Goal: Find specific page/section: Find specific page/section

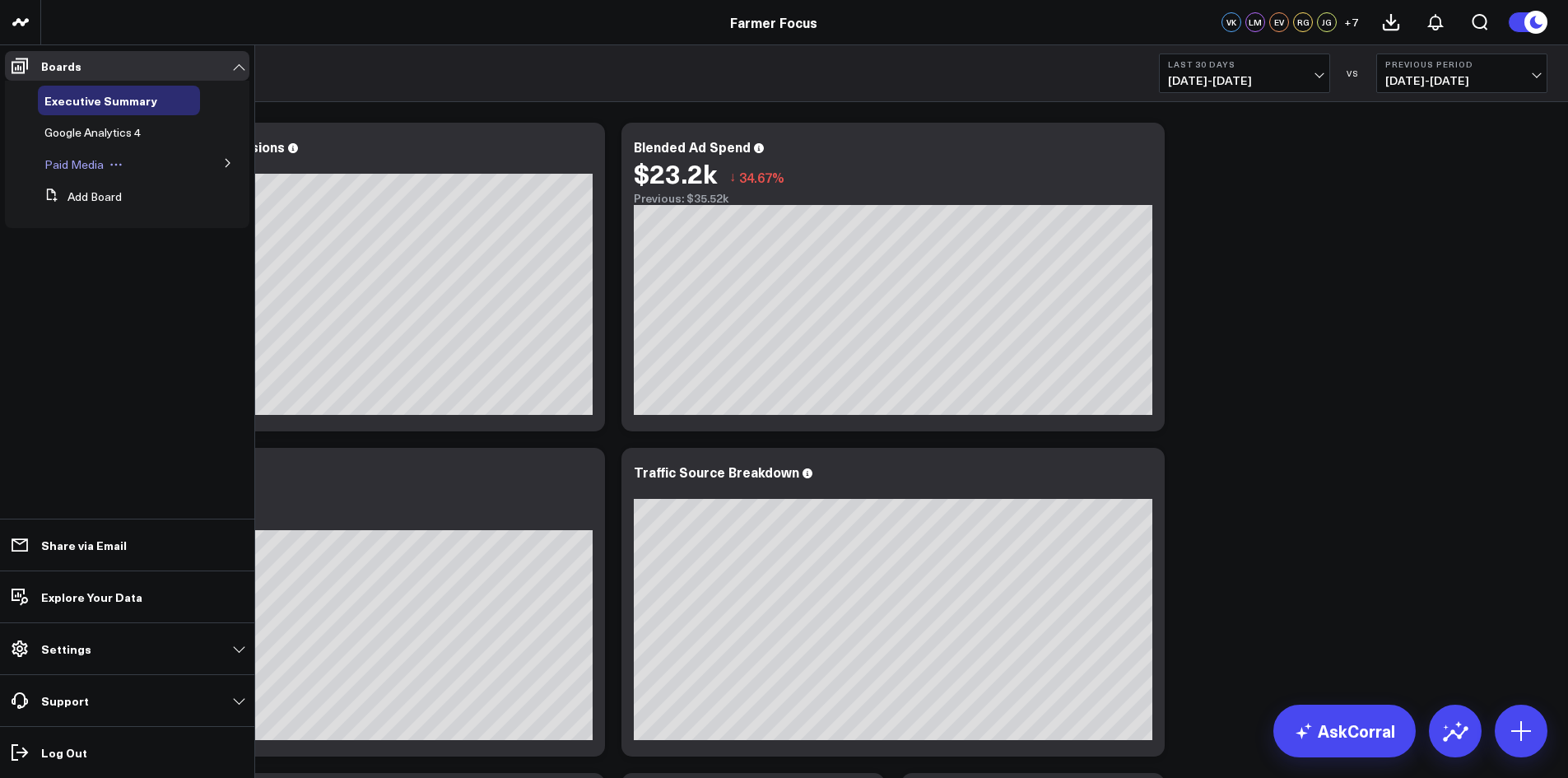
click at [92, 166] on span "Paid Media" at bounding box center [74, 164] width 59 height 15
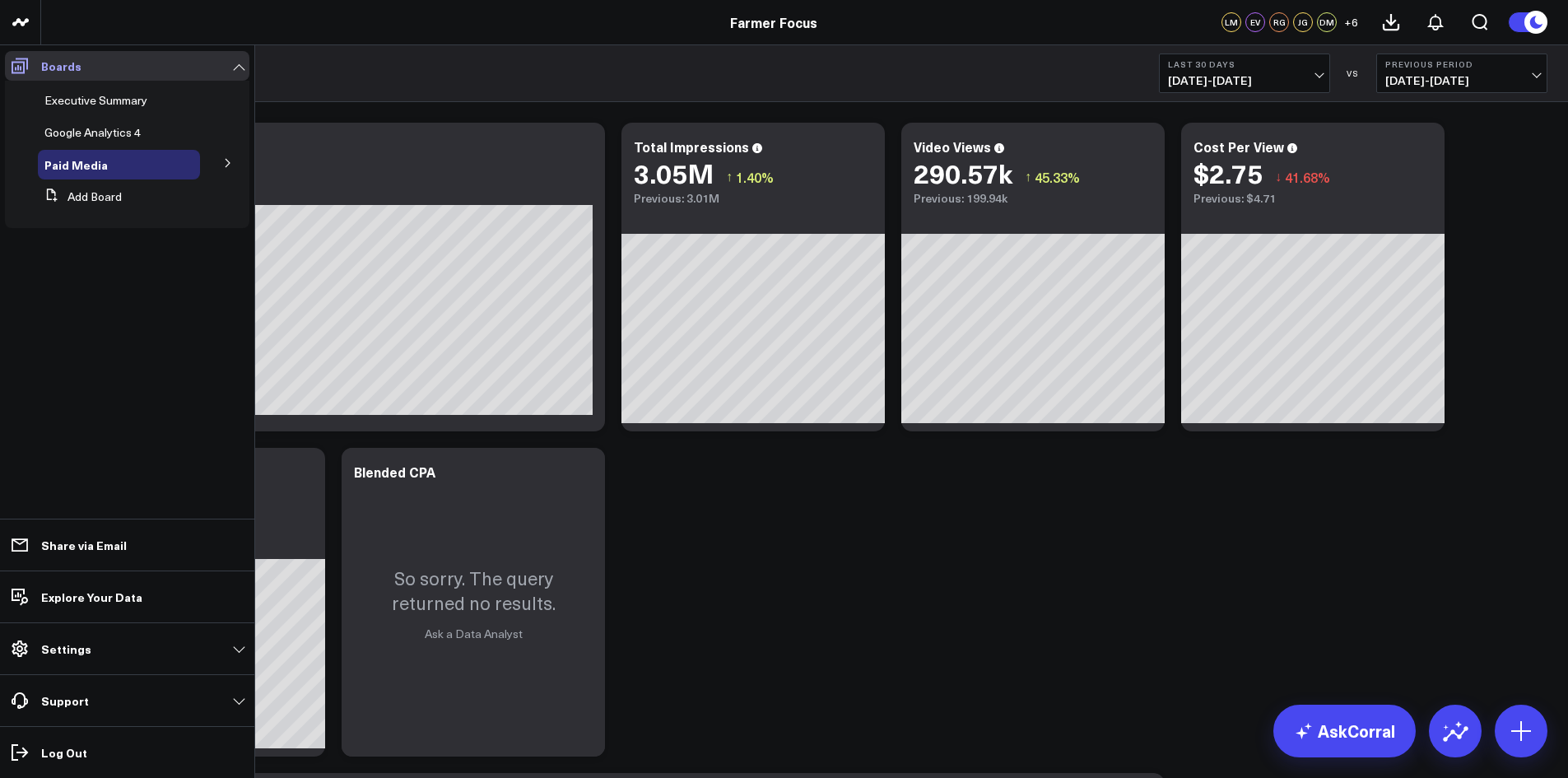
click at [19, 68] on icon at bounding box center [20, 66] width 16 height 15
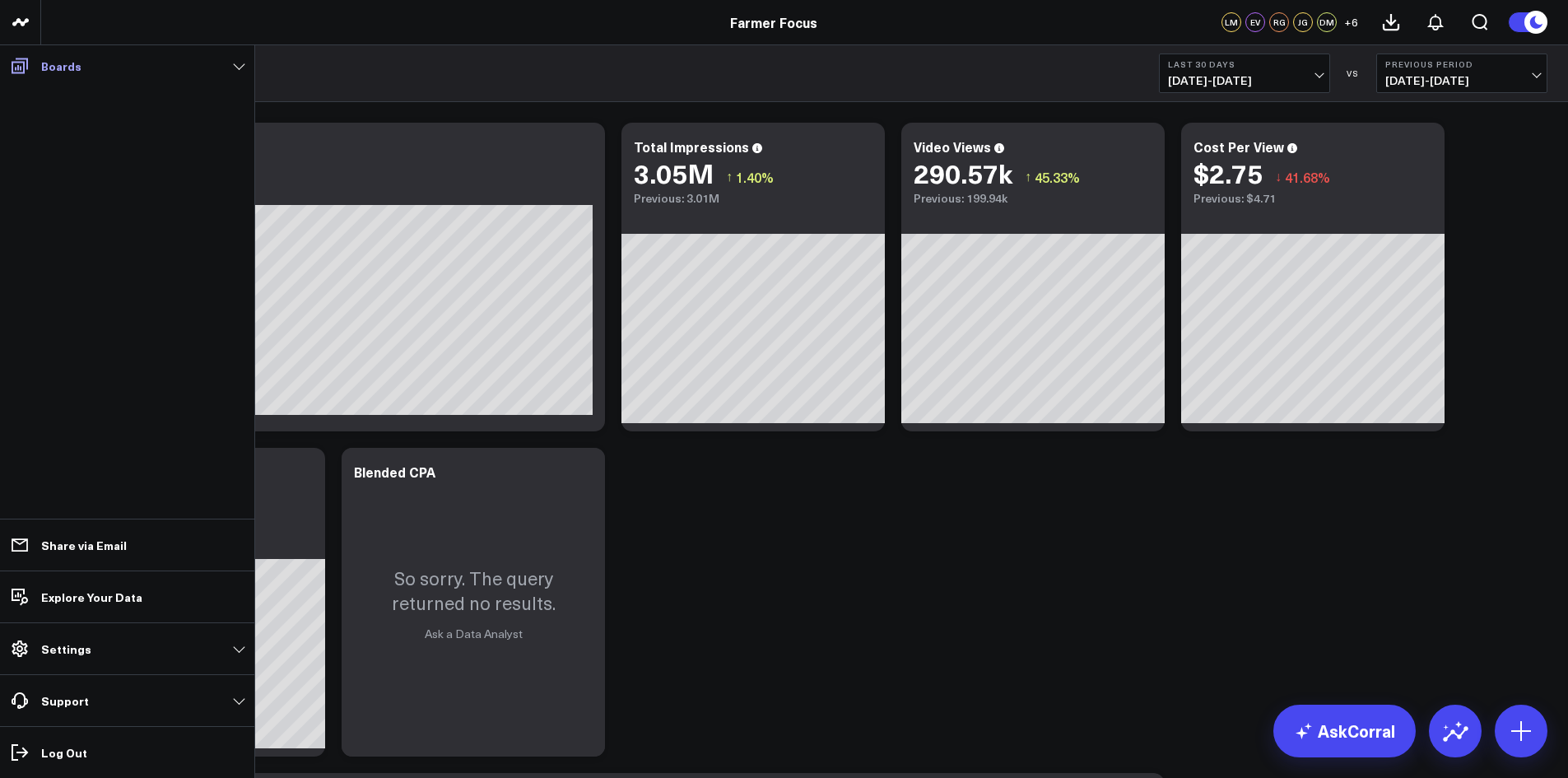
click at [41, 66] on p "Boards" at bounding box center [61, 66] width 40 height 13
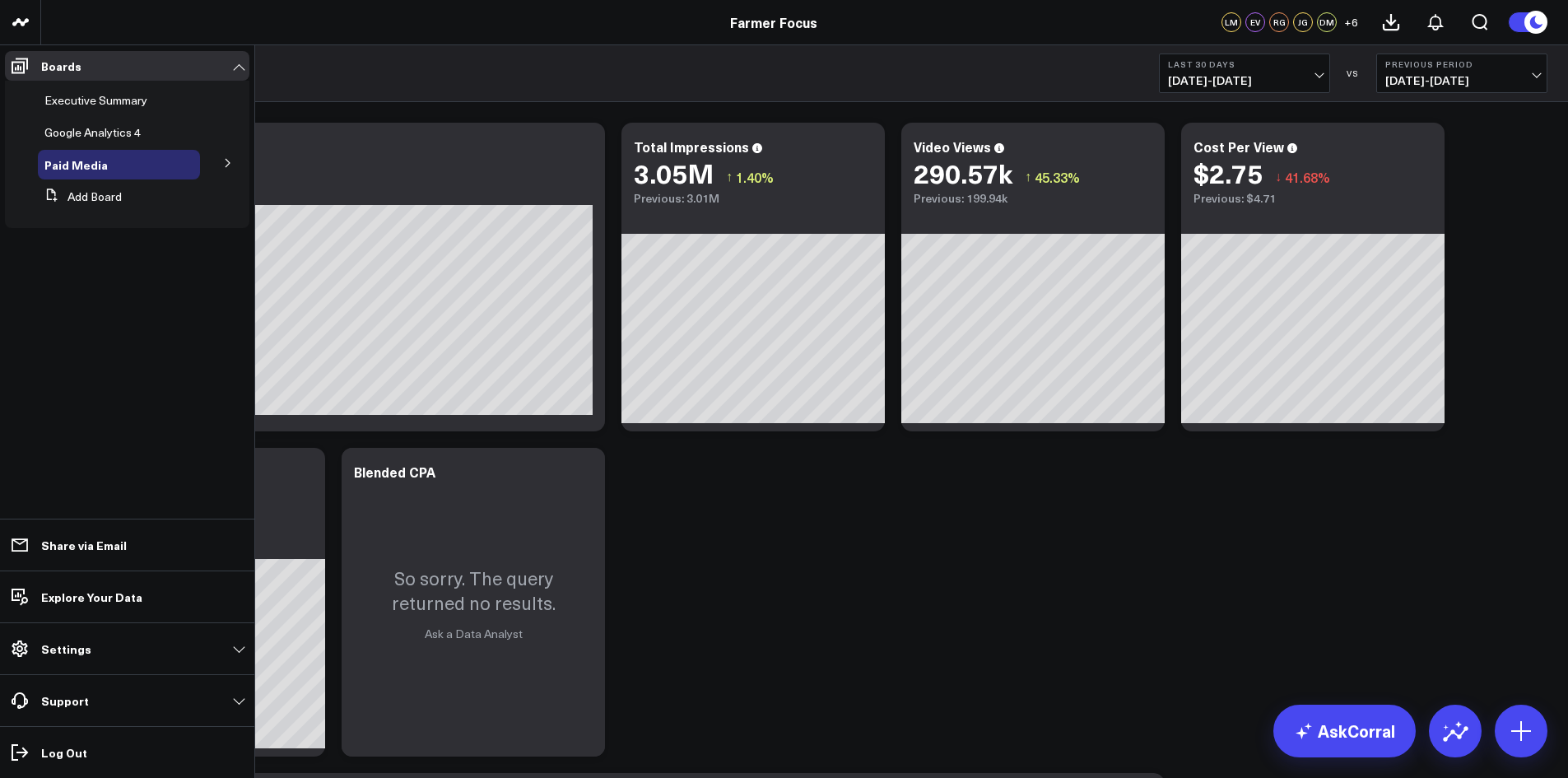
click at [226, 153] on button at bounding box center [228, 162] width 43 height 24
click at [87, 221] on span "Meta Ads" at bounding box center [79, 223] width 50 height 15
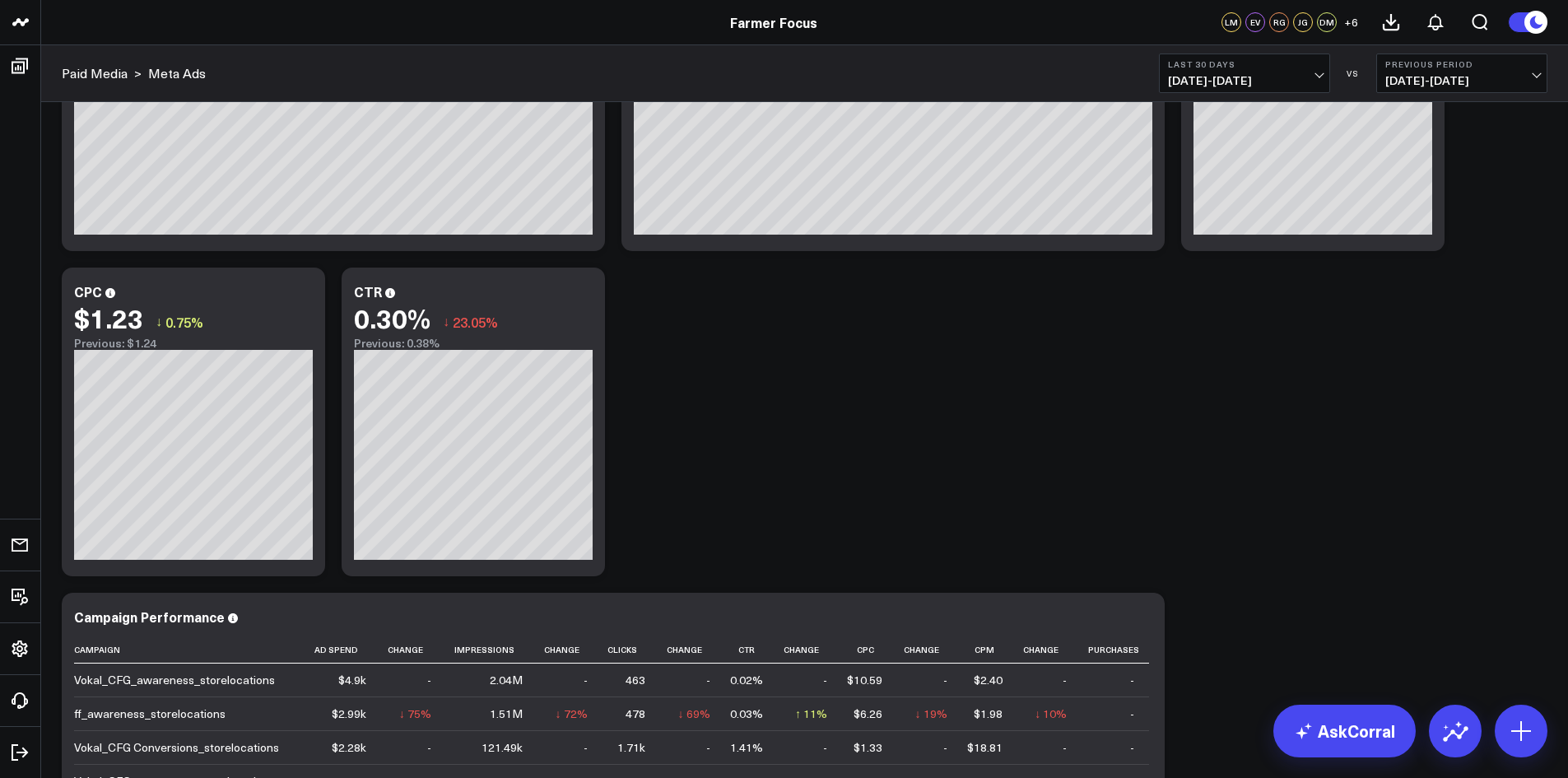
scroll to position [160, 0]
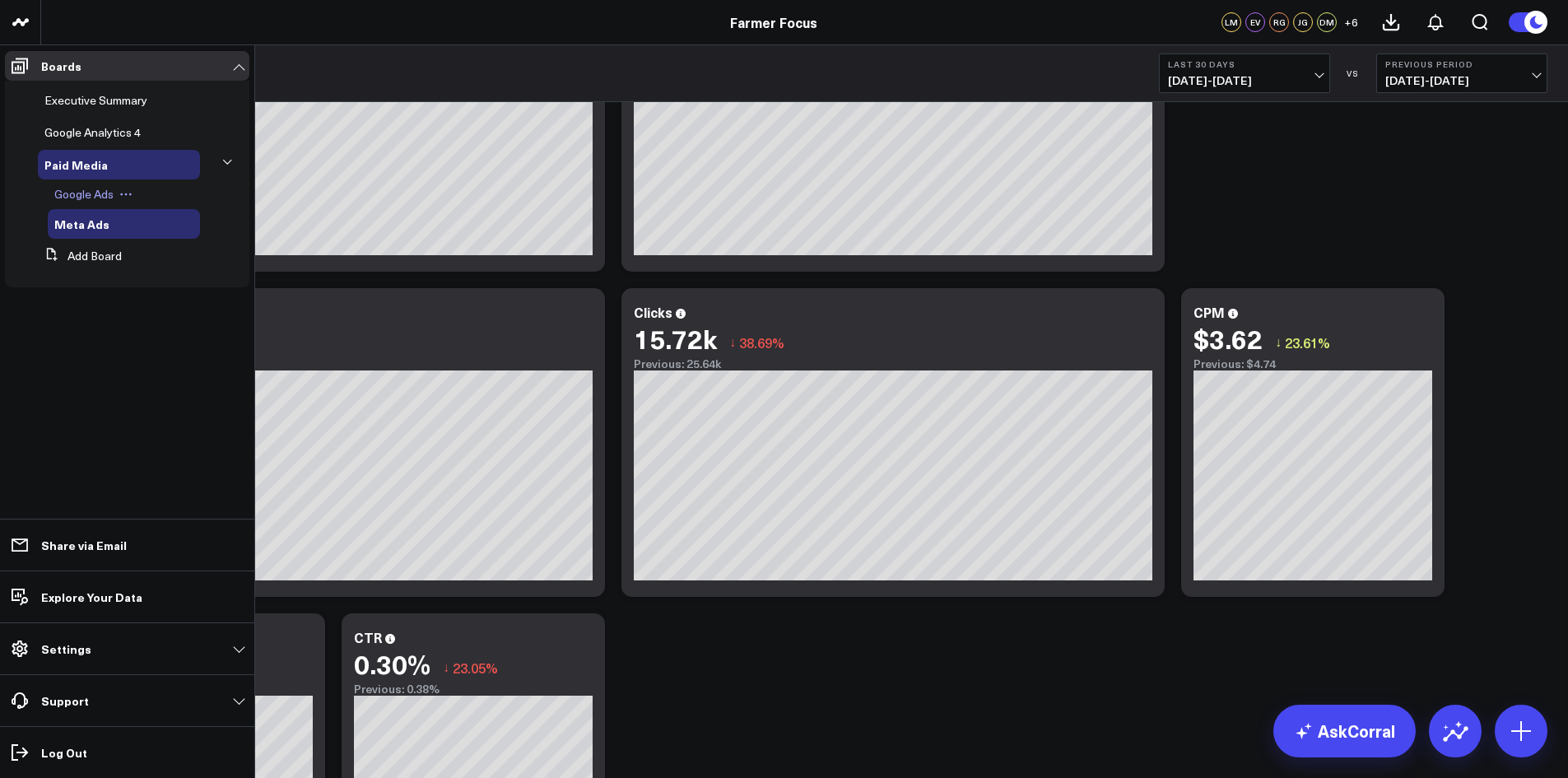
click at [90, 197] on span "Google Ads" at bounding box center [84, 193] width 59 height 15
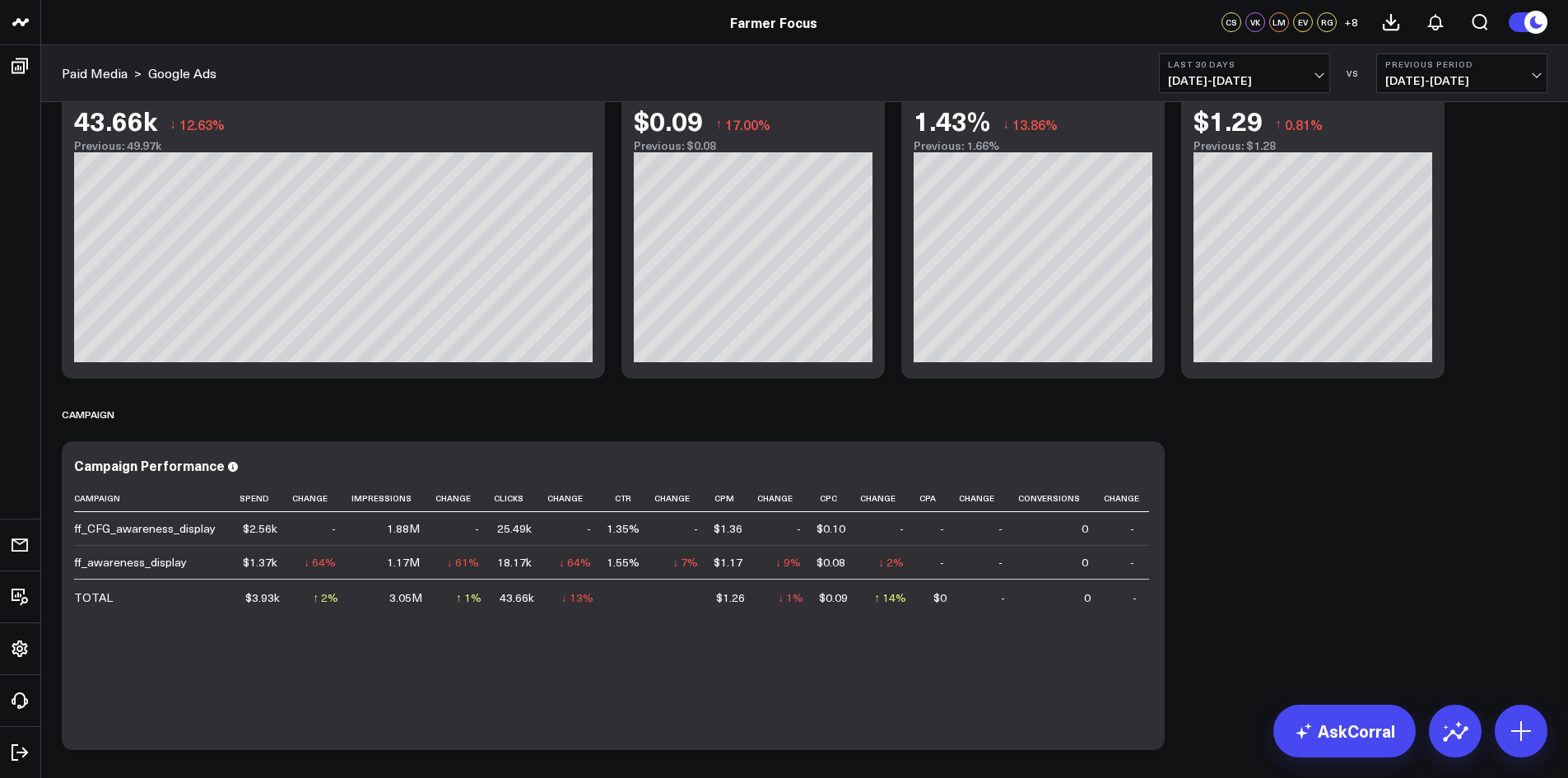
scroll to position [443, 0]
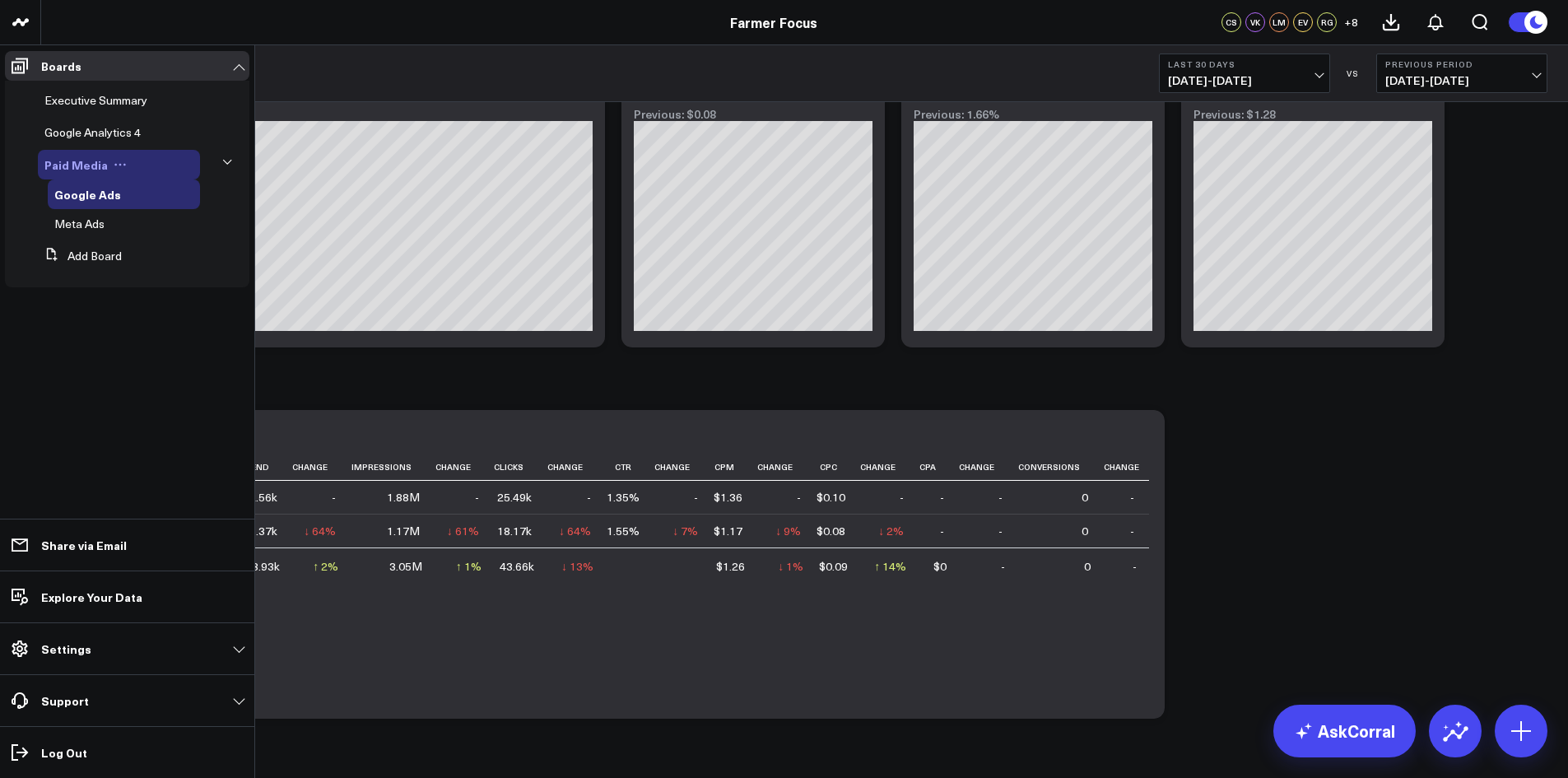
click at [88, 159] on span "Paid Media" at bounding box center [75, 164] width 64 height 16
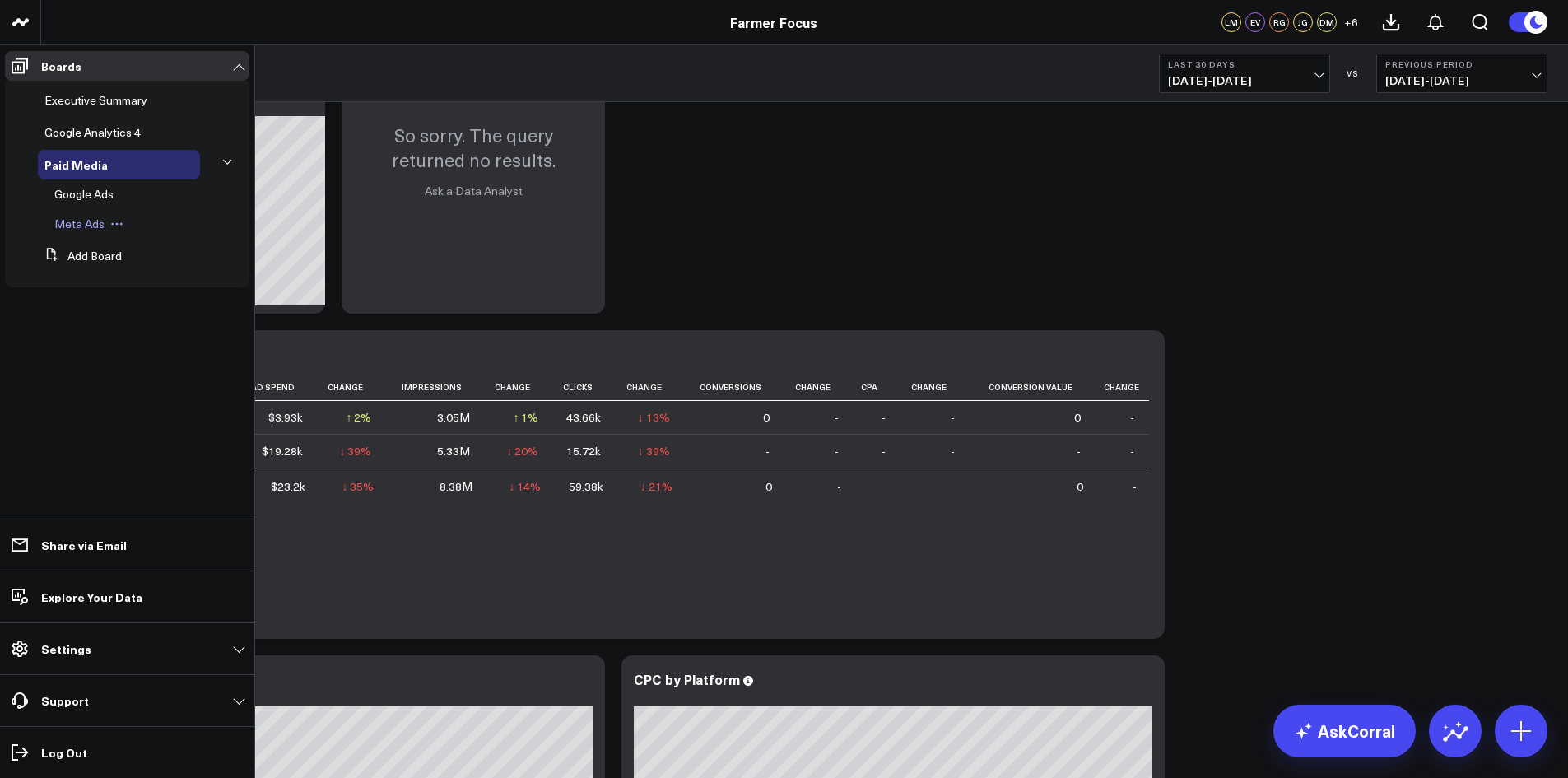
click at [96, 225] on span "Meta Ads" at bounding box center [79, 223] width 50 height 15
